Goal: Book appointment/travel/reservation

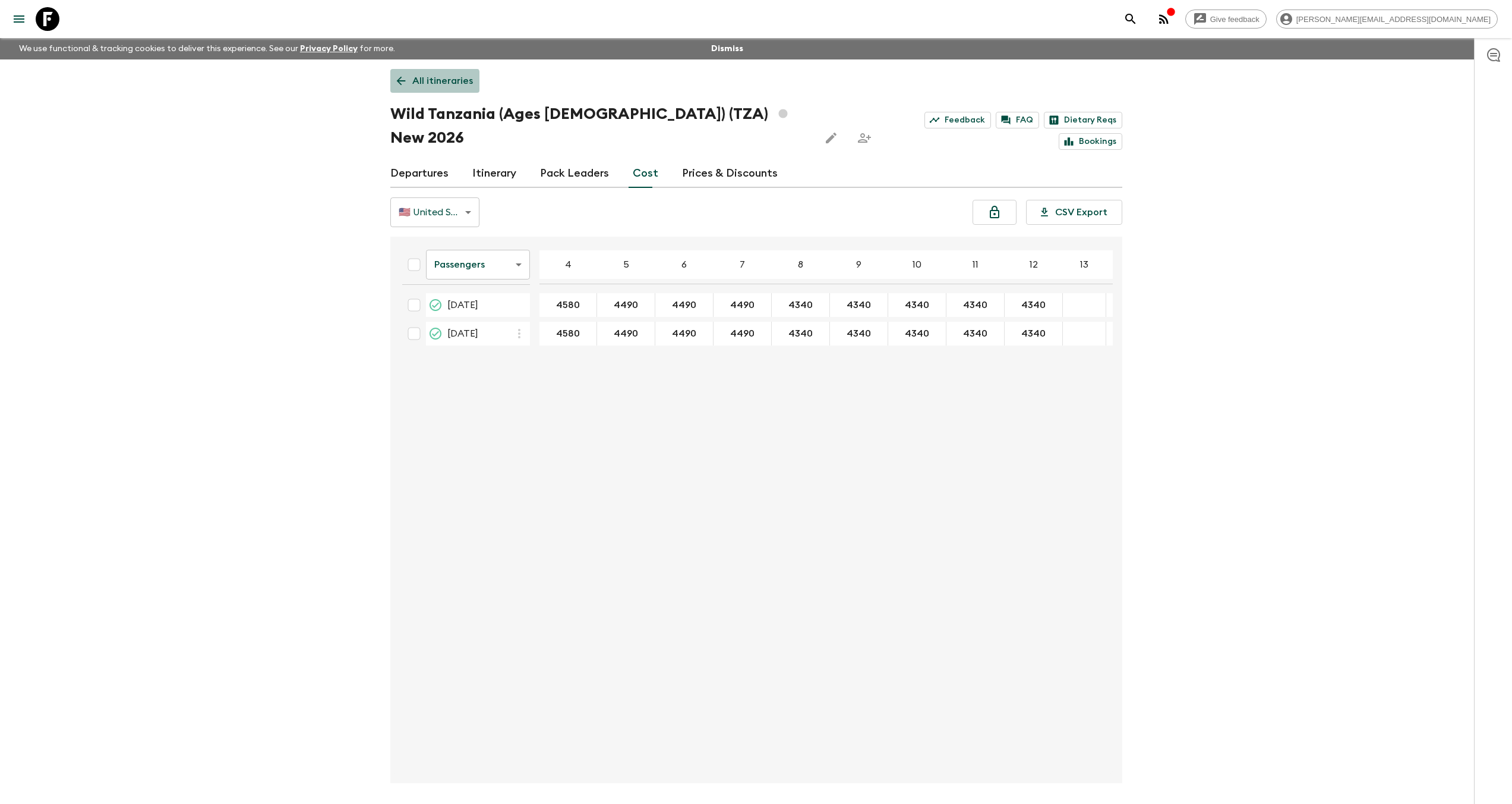
click at [422, 86] on p "All itineraries" at bounding box center [442, 81] width 60 height 15
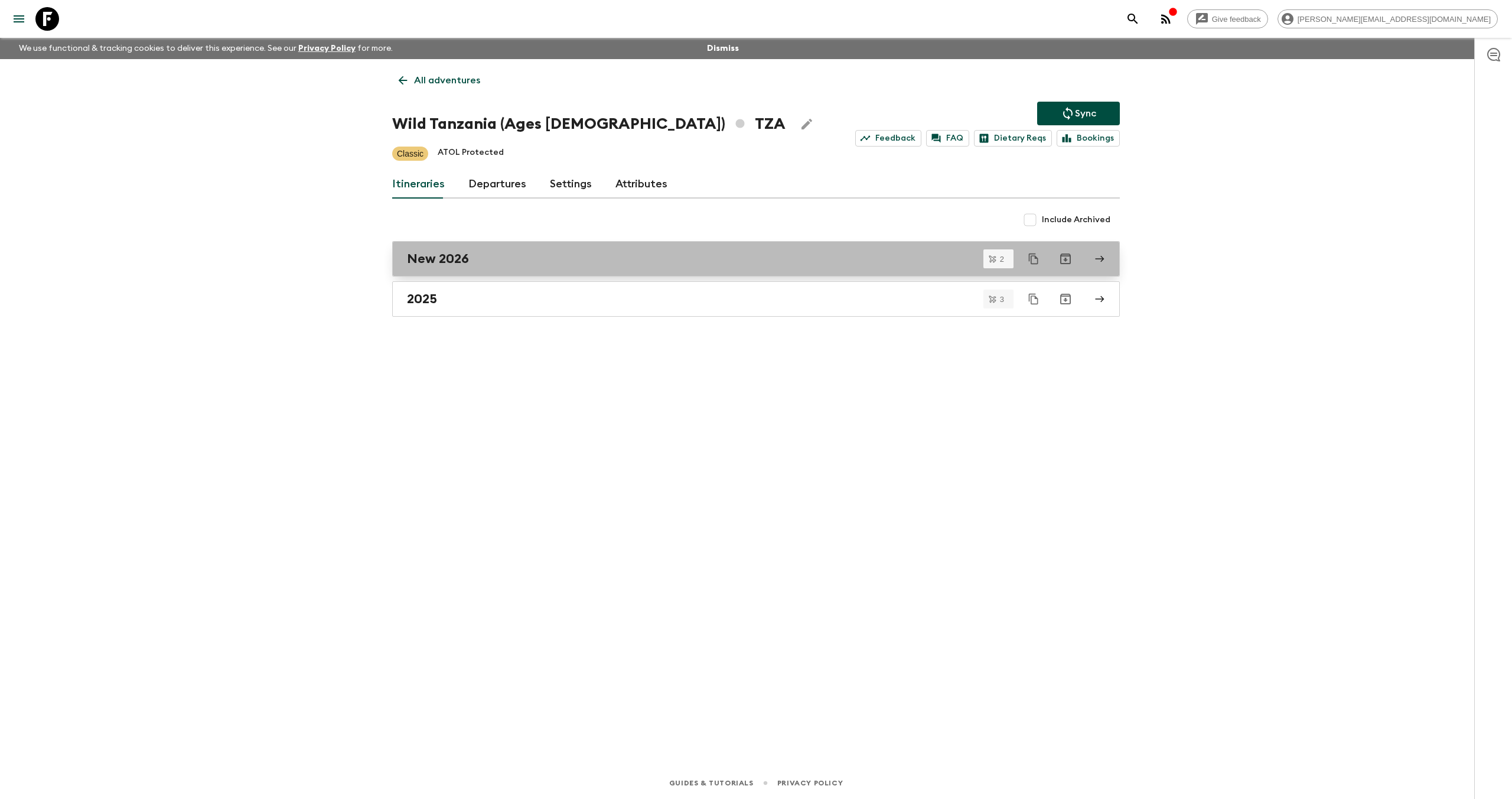
click at [459, 261] on h2 "New 2026" at bounding box center [438, 259] width 62 height 15
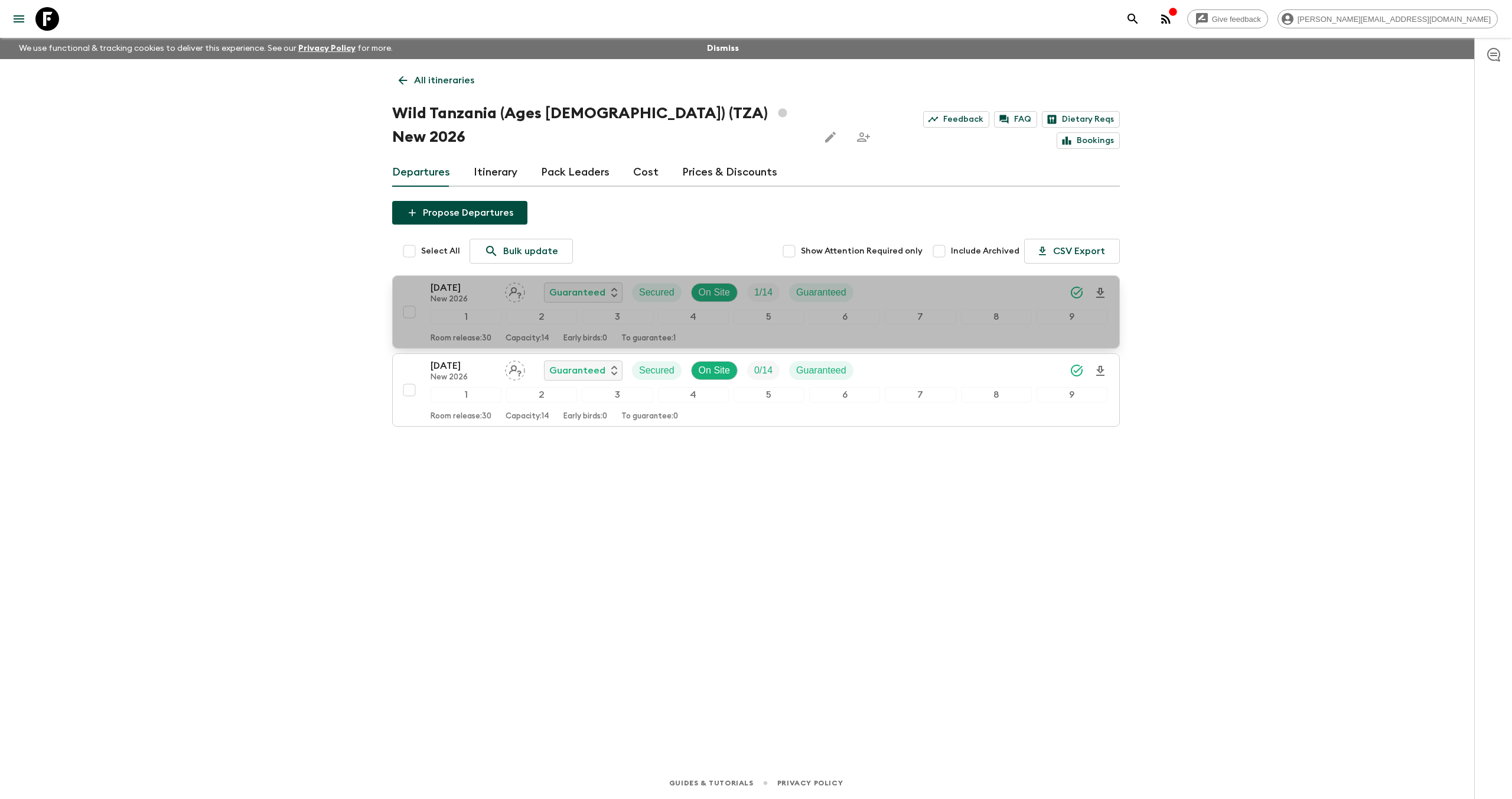
click at [451, 280] on p "[DATE]" at bounding box center [463, 287] width 65 height 14
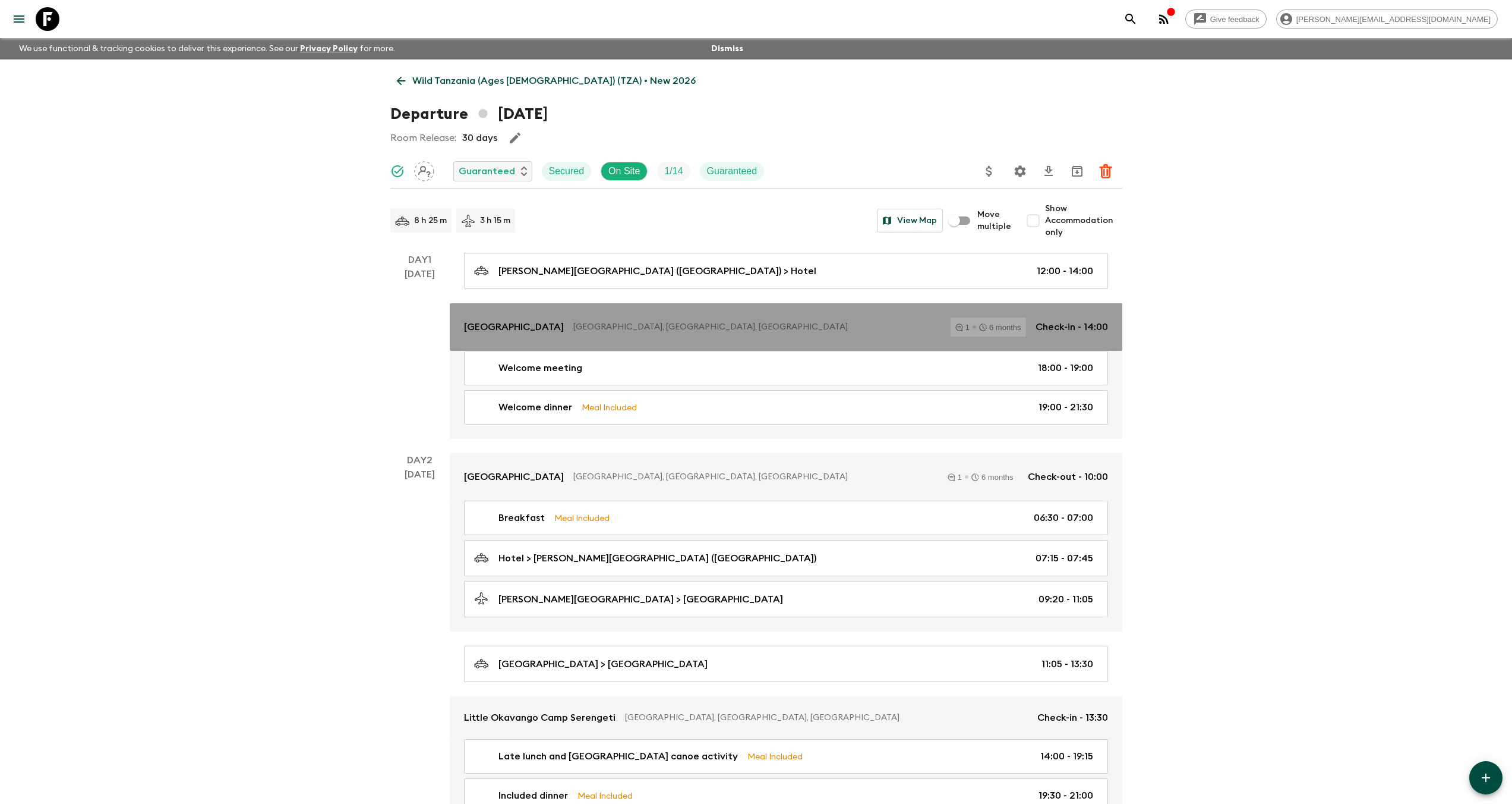
click at [573, 332] on p "[GEOGRAPHIC_DATA], [GEOGRAPHIC_DATA], [GEOGRAPHIC_DATA]" at bounding box center [757, 327] width 367 height 12
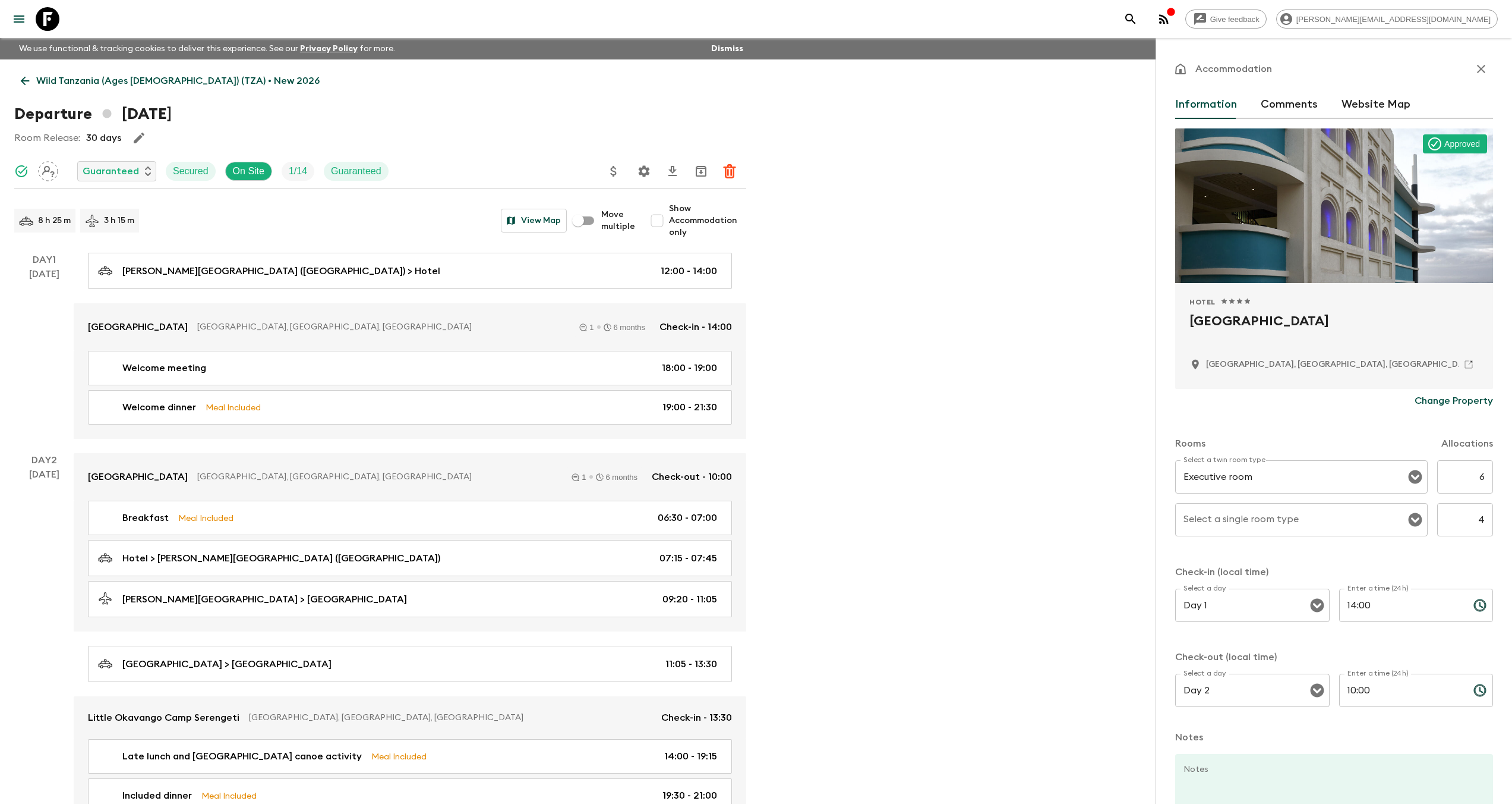
click at [1478, 70] on icon "button" at bounding box center [1481, 69] width 15 height 15
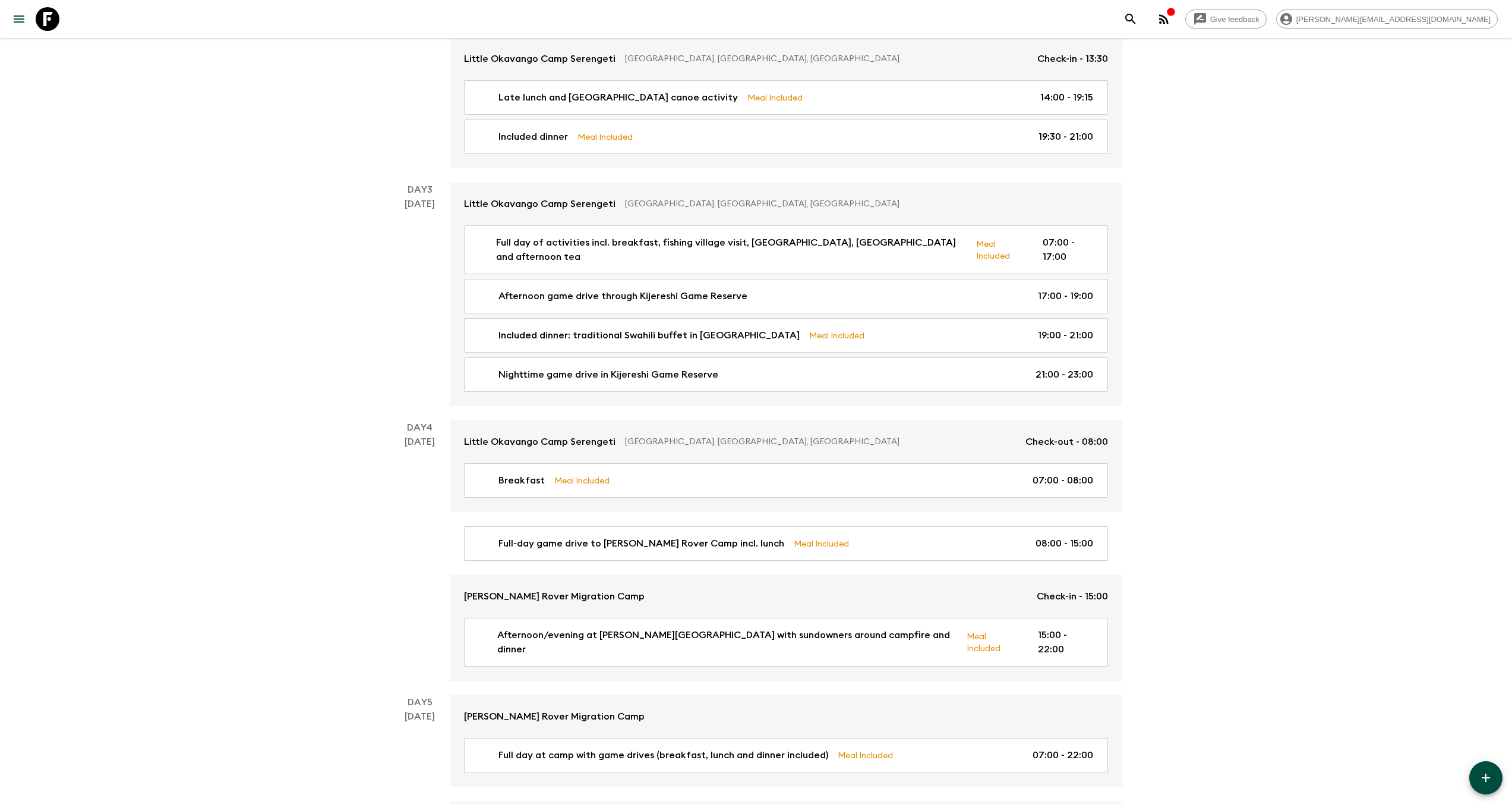
scroll to position [659, 0]
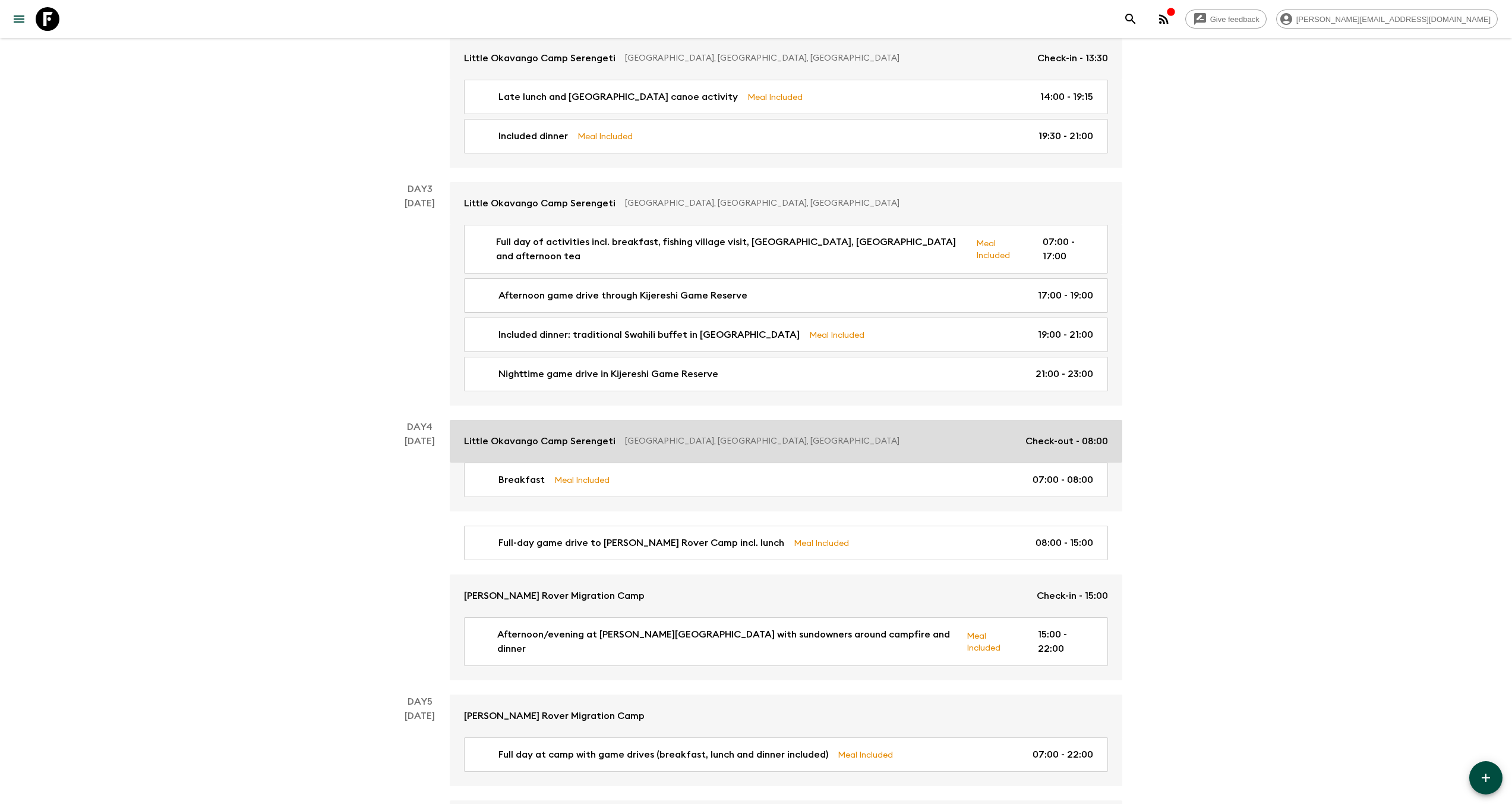
click at [702, 443] on p "[GEOGRAPHIC_DATA], [GEOGRAPHIC_DATA], [GEOGRAPHIC_DATA]" at bounding box center [820, 441] width 391 height 12
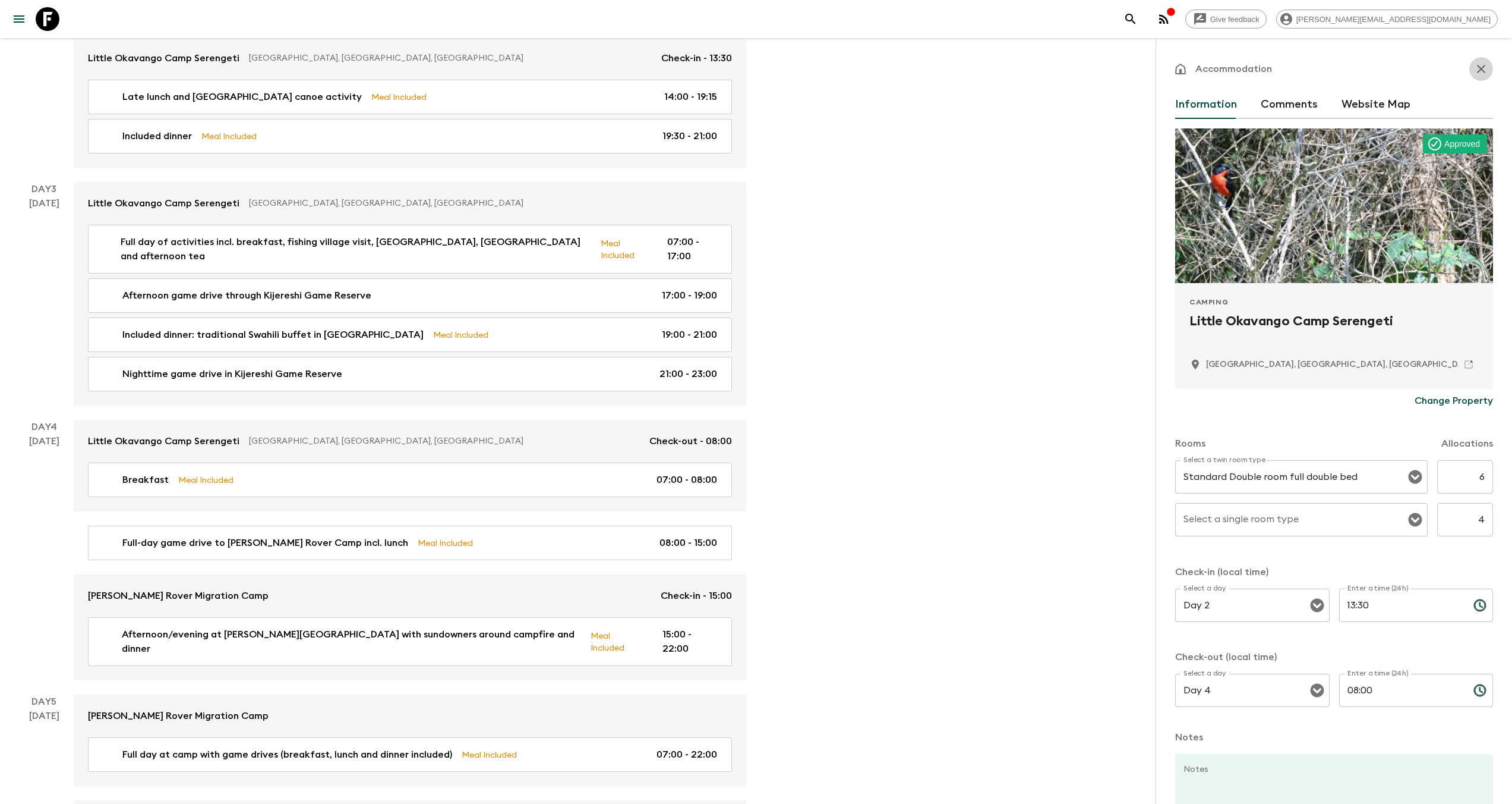
click at [1474, 75] on icon "button" at bounding box center [1481, 69] width 15 height 15
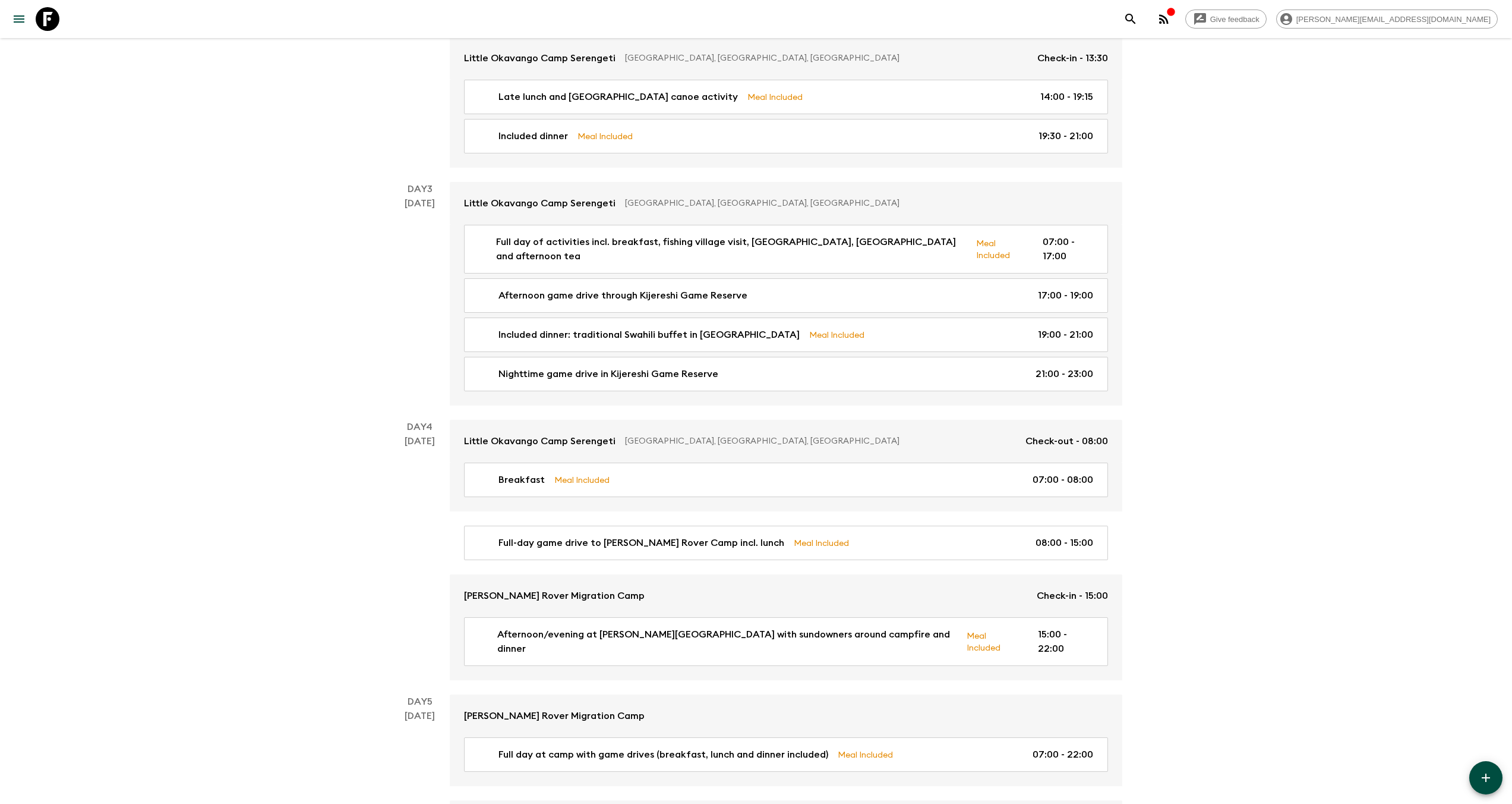
click at [52, 16] on icon at bounding box center [48, 18] width 23 height 23
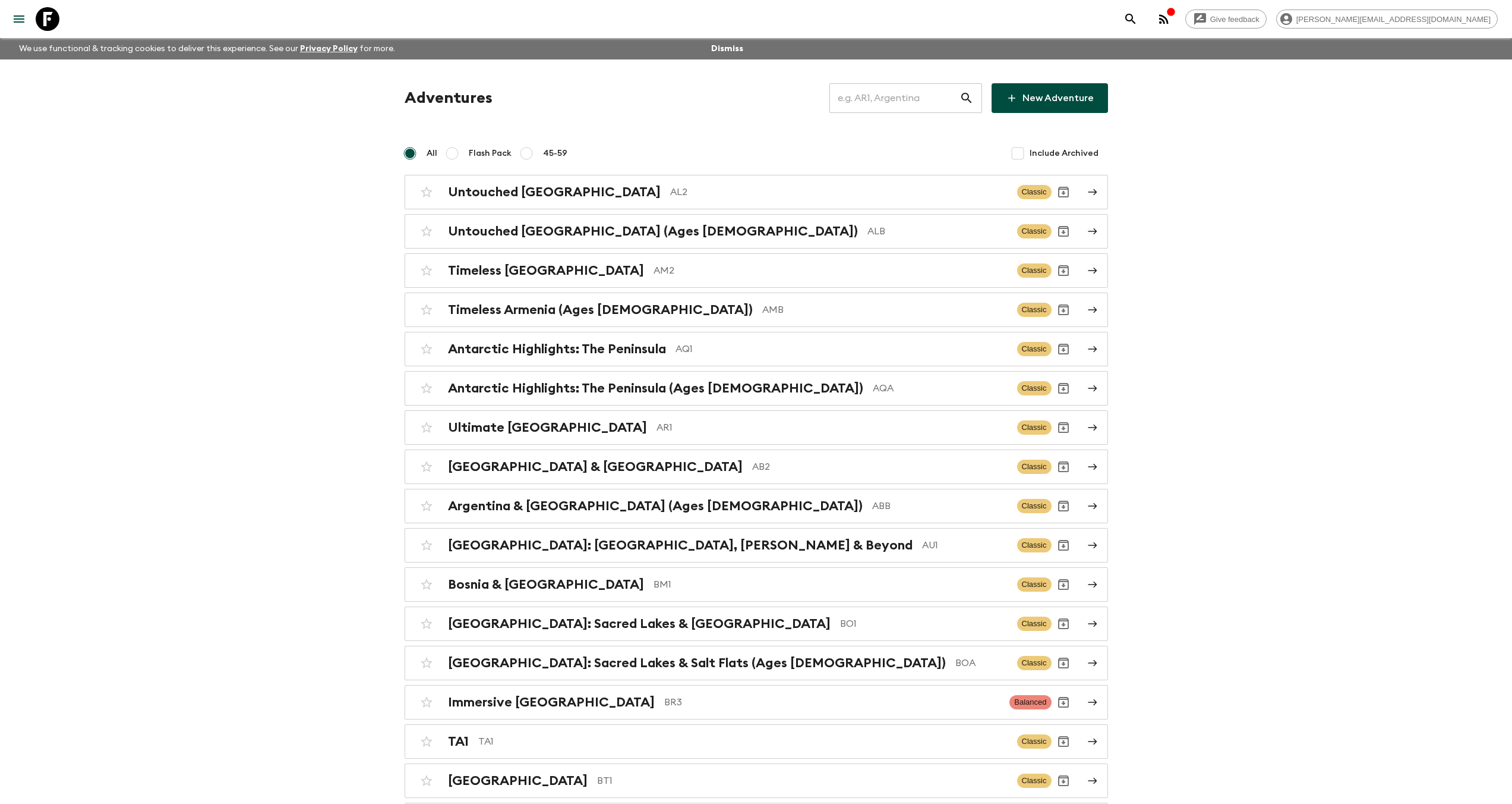
click at [885, 97] on input "text" at bounding box center [894, 98] width 130 height 33
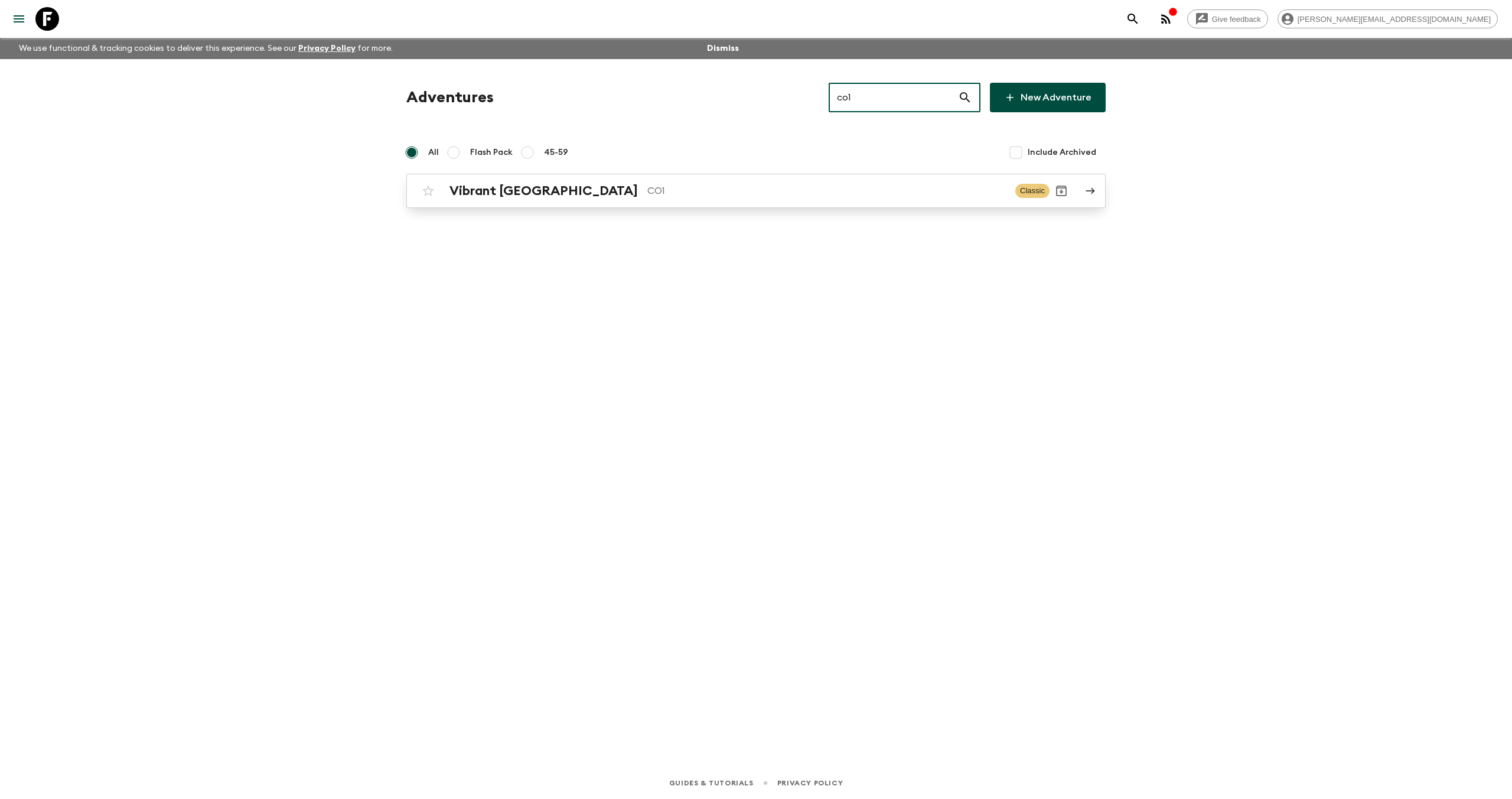
type input "co1"
click at [462, 190] on h2 "Vibrant [GEOGRAPHIC_DATA]" at bounding box center [543, 191] width 188 height 15
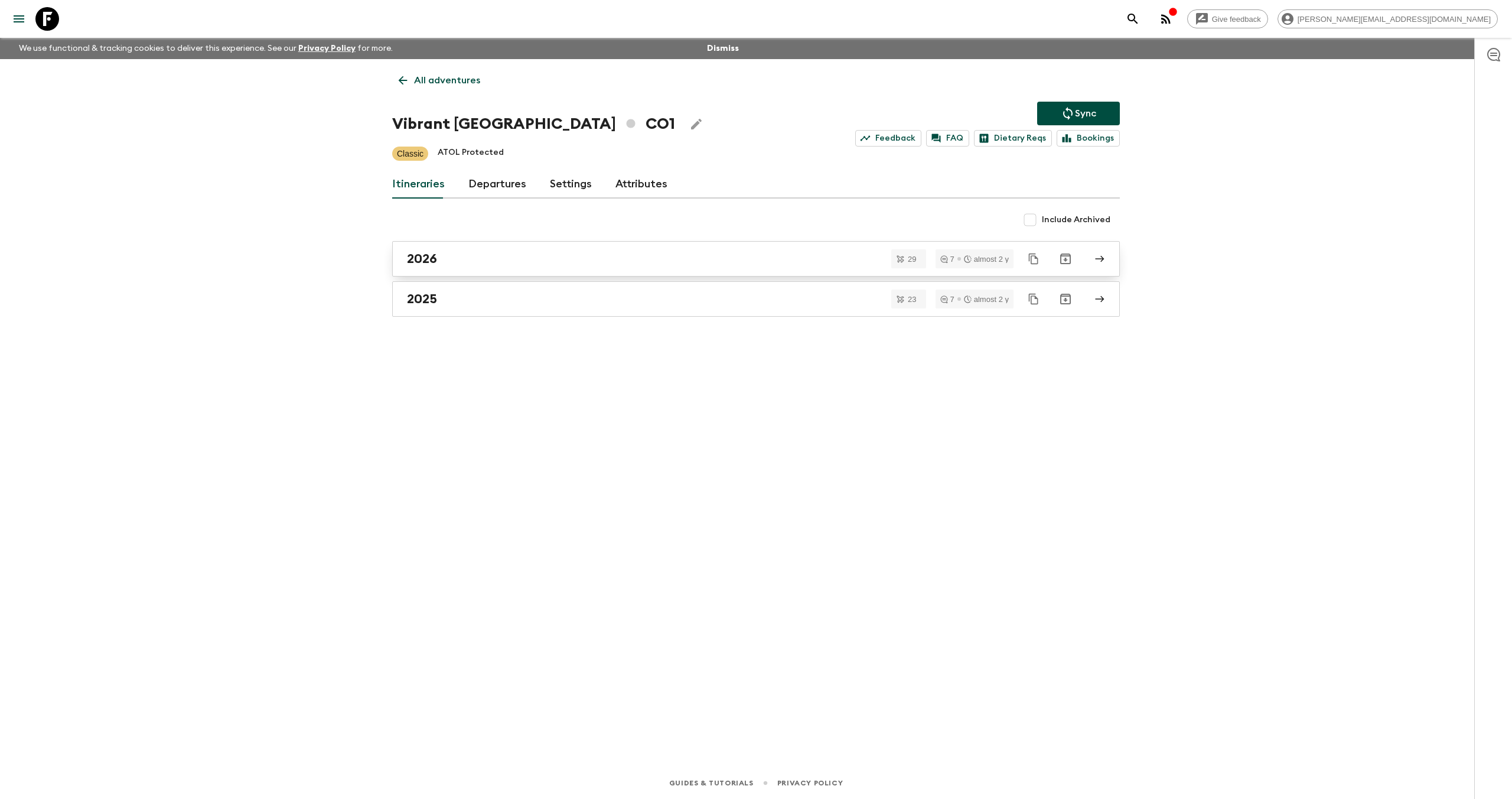
click at [447, 256] on div "2026" at bounding box center [744, 259] width 675 height 15
click at [436, 301] on h2 "2025" at bounding box center [421, 299] width 30 height 15
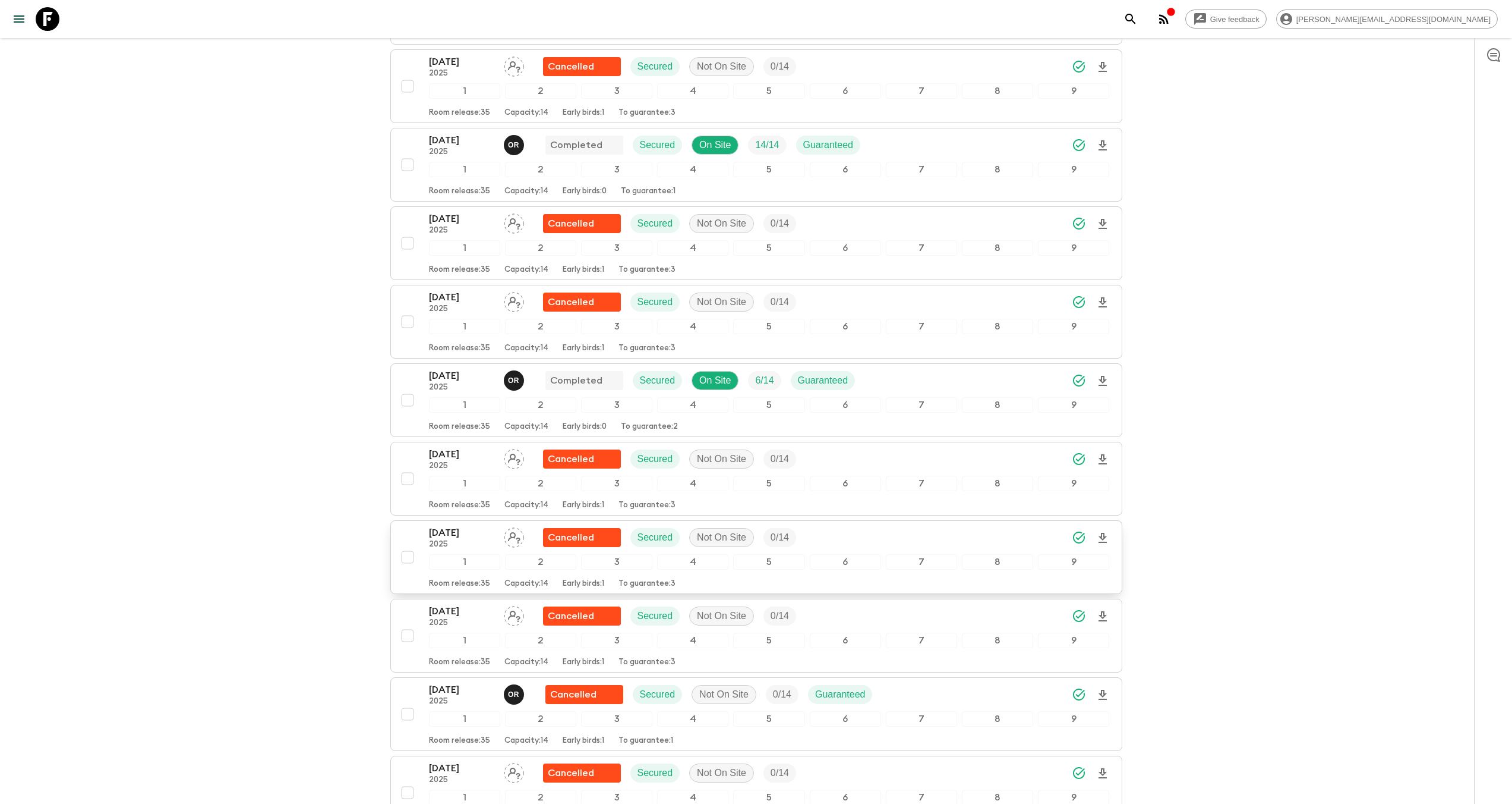
scroll to position [472, 0]
